Goal: Information Seeking & Learning: Learn about a topic

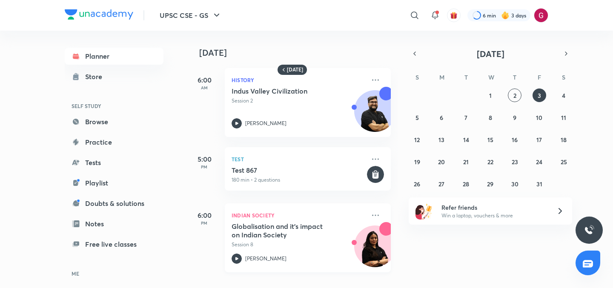
click at [268, 227] on h5 "Globalisation and it's impact on Indian Society" at bounding box center [284, 230] width 106 height 17
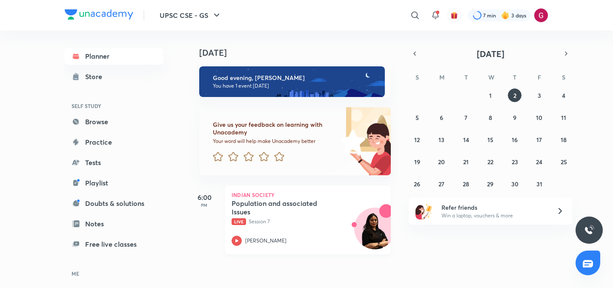
click at [291, 207] on h5 "Population and associated Issues" at bounding box center [284, 207] width 106 height 17
